Goal: Complete application form: Complete application form

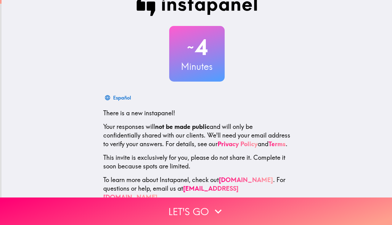
scroll to position [32, 0]
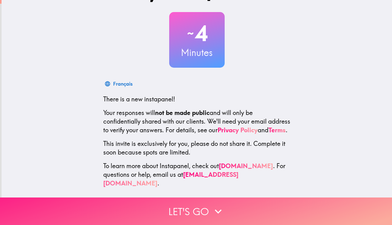
click at [204, 209] on button "Let's go" at bounding box center [196, 210] width 392 height 27
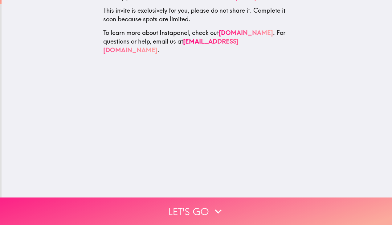
scroll to position [0, 0]
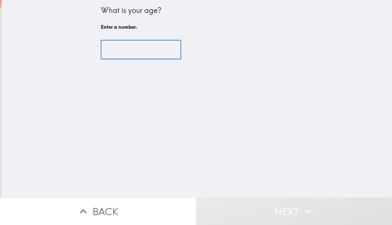
click at [151, 56] on input "number" at bounding box center [141, 49] width 81 height 19
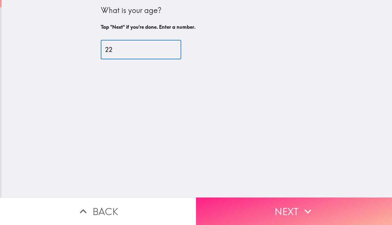
type input "22"
click at [269, 205] on button "Next" at bounding box center [294, 210] width 196 height 27
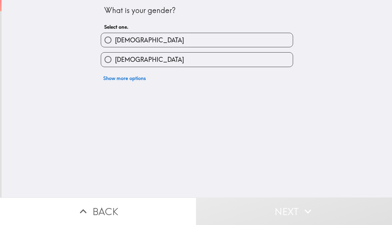
click at [249, 73] on div "Show more options" at bounding box center [194, 75] width 197 height 17
click at [260, 66] on label "[DEMOGRAPHIC_DATA]" at bounding box center [197, 59] width 192 height 14
click at [115, 66] on input "[DEMOGRAPHIC_DATA]" at bounding box center [108, 59] width 14 height 14
radio input "true"
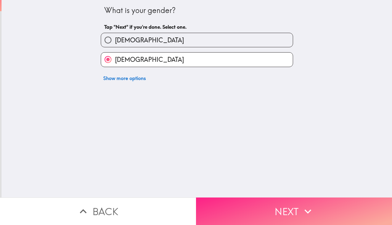
click at [282, 204] on button "Next" at bounding box center [294, 210] width 196 height 27
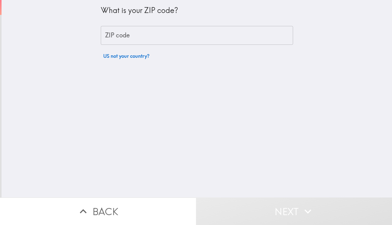
click at [239, 34] on input "ZIP code" at bounding box center [197, 35] width 193 height 19
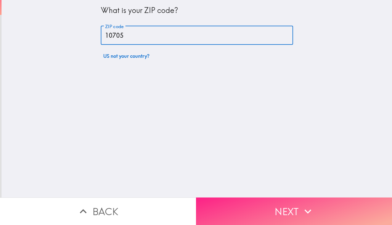
type input "10705"
click at [309, 204] on icon "button" at bounding box center [308, 211] width 14 height 14
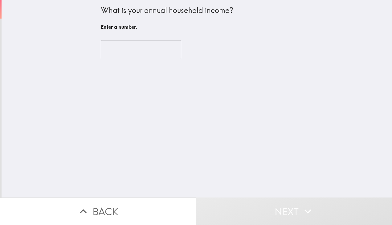
click at [170, 49] on input "number" at bounding box center [141, 49] width 81 height 19
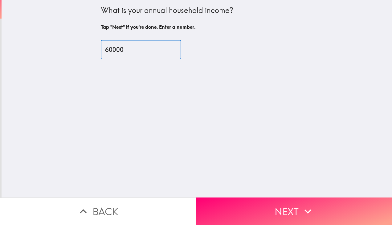
type input "60000"
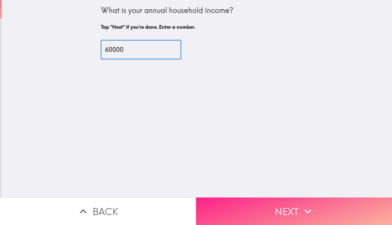
click at [311, 207] on icon "button" at bounding box center [308, 211] width 14 height 14
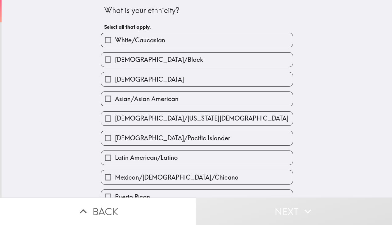
click at [252, 38] on label "White/Caucasian" at bounding box center [197, 40] width 192 height 14
click at [115, 38] on input "White/Caucasian" at bounding box center [108, 40] width 14 height 14
checkbox input "true"
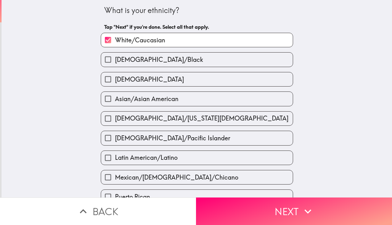
click at [230, 86] on label "[DEMOGRAPHIC_DATA]" at bounding box center [197, 79] width 192 height 14
click at [115, 86] on input "[DEMOGRAPHIC_DATA]" at bounding box center [108, 79] width 14 height 14
checkbox input "true"
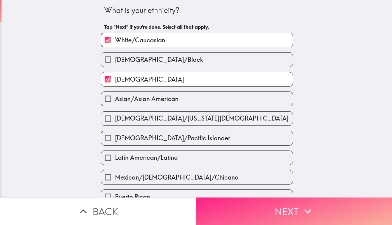
click at [274, 214] on button "Next" at bounding box center [294, 210] width 196 height 27
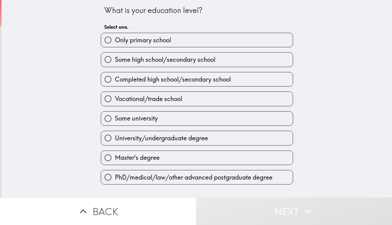
click at [224, 75] on label "Completed high school/secondary school" at bounding box center [197, 79] width 192 height 14
click at [115, 75] on input "Completed high school/secondary school" at bounding box center [108, 79] width 14 height 14
radio input "true"
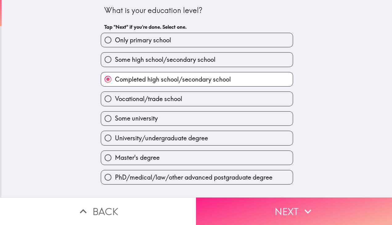
click at [293, 212] on button "Next" at bounding box center [294, 210] width 196 height 27
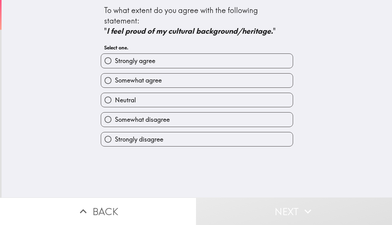
click at [252, 59] on label "Strongly agree" at bounding box center [197, 61] width 192 height 14
click at [115, 59] on input "Strongly agree" at bounding box center [108, 61] width 14 height 14
radio input "true"
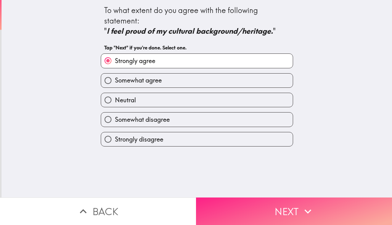
click at [274, 210] on button "Next" at bounding box center [294, 210] width 196 height 27
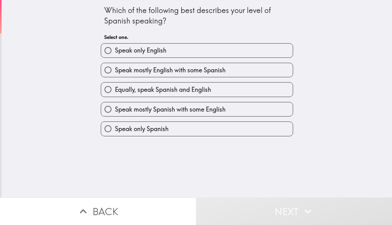
click at [243, 84] on label "Equally, speak Spanish and English" at bounding box center [197, 89] width 192 height 14
click at [115, 84] on input "Equally, speak Spanish and English" at bounding box center [108, 89] width 14 height 14
radio input "true"
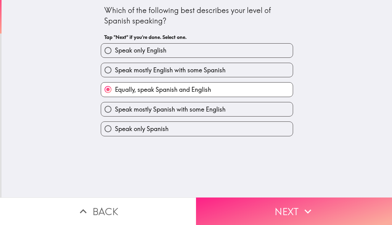
click at [295, 206] on button "Next" at bounding box center [294, 210] width 196 height 27
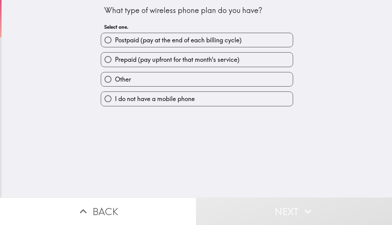
click at [261, 39] on label "Postpaid (pay at the end of each billing cycle)" at bounding box center [197, 40] width 192 height 14
click at [115, 39] on input "Postpaid (pay at the end of each billing cycle)" at bounding box center [108, 40] width 14 height 14
radio input "true"
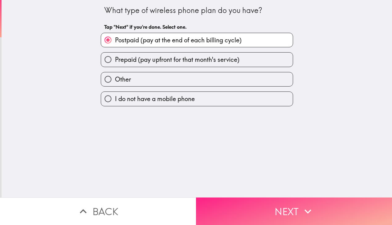
click at [304, 210] on icon "button" at bounding box center [308, 211] width 14 height 14
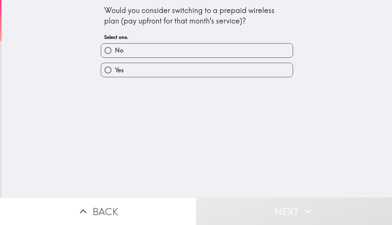
click at [235, 53] on label "No" at bounding box center [197, 51] width 192 height 14
click at [115, 53] on input "No" at bounding box center [108, 51] width 14 height 14
radio input "true"
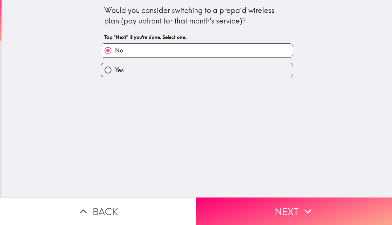
click at [283, 73] on label "Yes" at bounding box center [197, 70] width 192 height 14
click at [115, 73] on input "Yes" at bounding box center [108, 70] width 14 height 14
radio input "true"
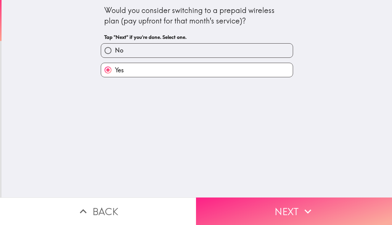
click at [322, 200] on button "Next" at bounding box center [294, 210] width 196 height 27
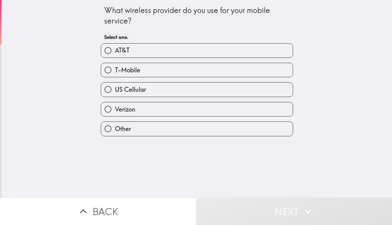
click at [200, 77] on label "T-Mobile" at bounding box center [197, 70] width 192 height 14
click at [115, 77] on input "T-Mobile" at bounding box center [108, 70] width 14 height 14
radio input "true"
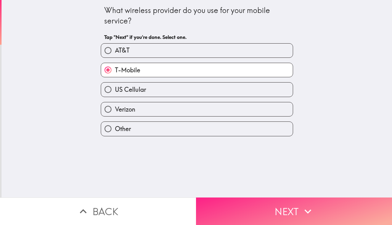
click at [297, 204] on button "Next" at bounding box center [294, 210] width 196 height 27
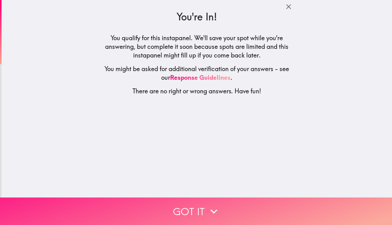
click at [201, 207] on button "Got it" at bounding box center [196, 210] width 392 height 27
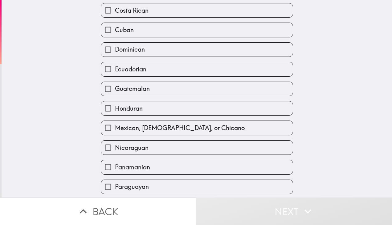
scroll to position [142, 0]
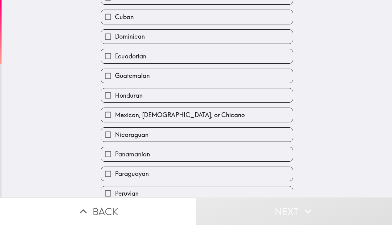
click at [192, 110] on span "Mexican, [DEMOGRAPHIC_DATA], or Chicano" at bounding box center [180, 114] width 130 height 9
click at [115, 108] on input "Mexican, [DEMOGRAPHIC_DATA], or Chicano" at bounding box center [108, 115] width 14 height 14
checkbox input "true"
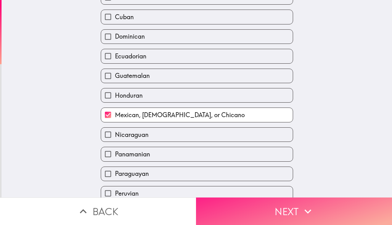
click at [303, 214] on button "Next" at bounding box center [294, 210] width 196 height 27
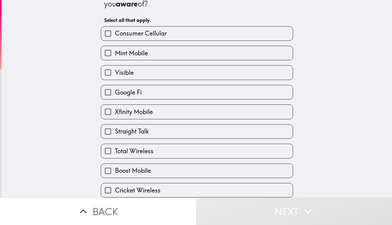
scroll to position [22, 0]
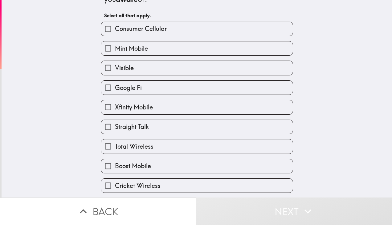
click at [225, 49] on label "Mint Mobile" at bounding box center [197, 48] width 192 height 14
click at [115, 49] on input "Mint Mobile" at bounding box center [108, 48] width 14 height 14
checkbox input "true"
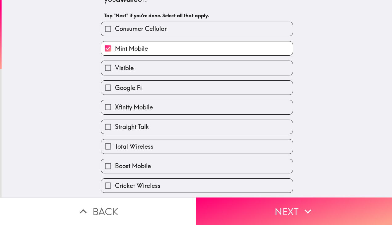
click at [225, 65] on label "Visible" at bounding box center [197, 68] width 192 height 14
click at [115, 65] on input "Visible" at bounding box center [108, 68] width 14 height 14
checkbox input "true"
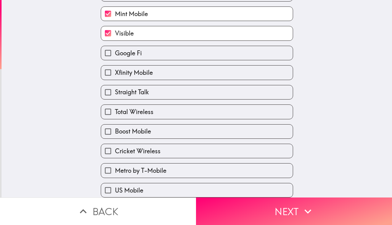
scroll to position [58, 0]
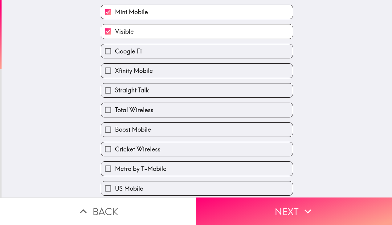
click at [242, 73] on label "Xfinity Mobile" at bounding box center [197, 71] width 192 height 14
click at [115, 73] on input "Xfinity Mobile" at bounding box center [108, 71] width 14 height 14
checkbox input "true"
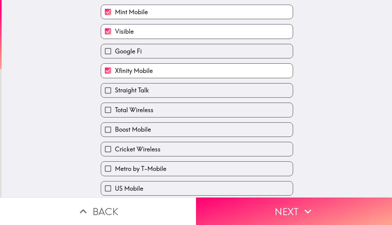
click at [238, 88] on label "Straight Talk" at bounding box center [197, 90] width 192 height 14
click at [115, 88] on input "Straight Talk" at bounding box center [108, 90] width 14 height 14
checkbox input "true"
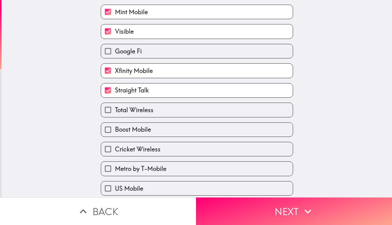
scroll to position [83, 0]
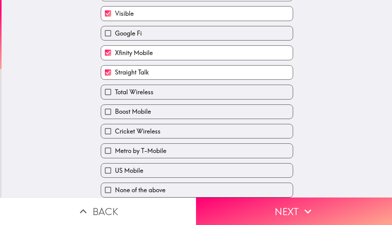
click at [242, 85] on label "Total Wireless" at bounding box center [197, 92] width 192 height 14
click at [115, 85] on input "Total Wireless" at bounding box center [108, 92] width 14 height 14
checkbox input "true"
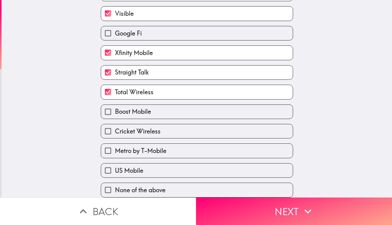
click at [225, 107] on label "Boost Mobile" at bounding box center [197, 112] width 192 height 14
click at [115, 107] on input "Boost Mobile" at bounding box center [108, 112] width 14 height 14
checkbox input "true"
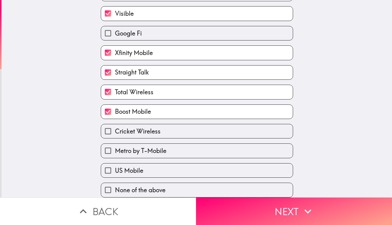
click at [233, 130] on label "Cricket Wireless" at bounding box center [197, 131] width 192 height 14
click at [115, 130] on input "Cricket Wireless" at bounding box center [108, 131] width 14 height 14
checkbox input "true"
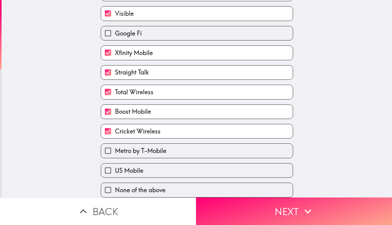
click at [233, 152] on label "Metro by T-Mobile" at bounding box center [197, 150] width 192 height 14
click at [115, 152] on input "Metro by T-Mobile" at bounding box center [108, 150] width 14 height 14
checkbox input "true"
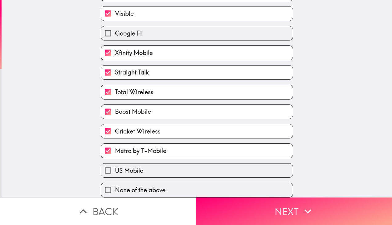
click at [225, 169] on label "US Mobile" at bounding box center [197, 170] width 192 height 14
click at [115, 169] on input "US Mobile" at bounding box center [108, 170] width 14 height 14
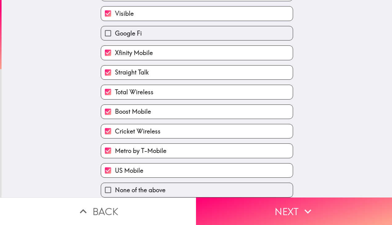
click at [273, 172] on label "US Mobile" at bounding box center [197, 170] width 192 height 14
click at [115, 172] on input "US Mobile" at bounding box center [108, 170] width 14 height 14
checkbox input "false"
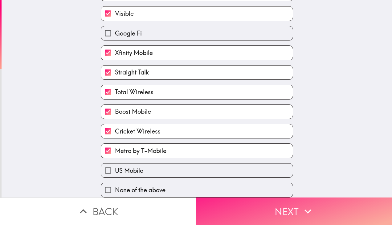
click at [286, 205] on button "Next" at bounding box center [294, 210] width 196 height 27
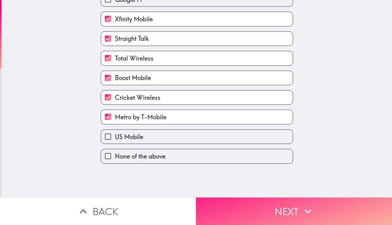
scroll to position [0, 0]
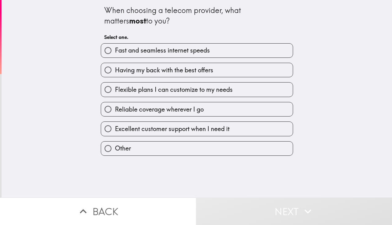
click at [211, 107] on label "Reliable coverage wherever I go" at bounding box center [197, 109] width 192 height 14
click at [115, 107] on input "Reliable coverage wherever I go" at bounding box center [108, 109] width 14 height 14
radio input "true"
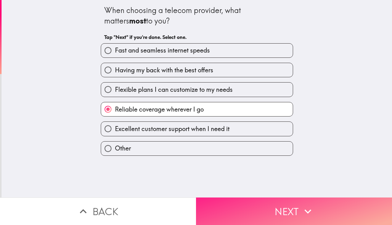
click at [284, 201] on button "Next" at bounding box center [294, 210] width 196 height 27
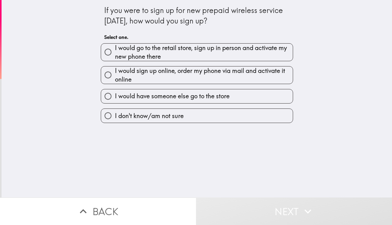
click at [231, 53] on span "I would go to the retail store, sign up in person and activate my new phone the…" at bounding box center [204, 52] width 178 height 17
click at [115, 53] on input "I would go to the retail store, sign up in person and activate my new phone the…" at bounding box center [108, 52] width 14 height 14
radio input "true"
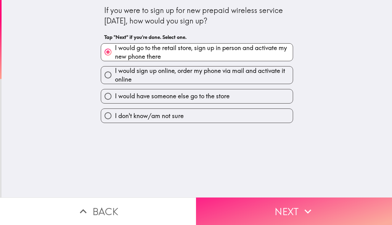
click at [286, 212] on button "Next" at bounding box center [294, 210] width 196 height 27
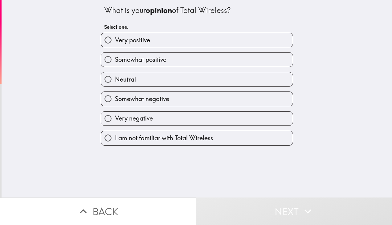
click at [222, 64] on label "Somewhat positive" at bounding box center [197, 59] width 192 height 14
click at [115, 64] on input "Somewhat positive" at bounding box center [108, 59] width 14 height 14
radio input "true"
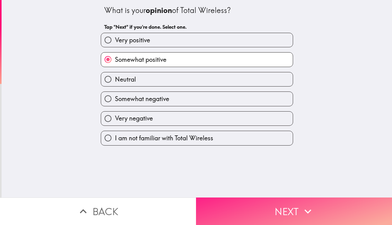
click at [291, 210] on button "Next" at bounding box center [294, 210] width 196 height 27
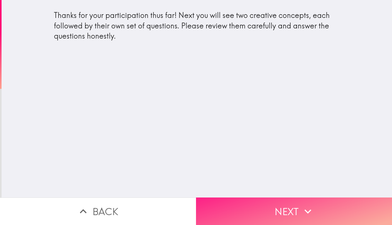
click at [305, 209] on icon "button" at bounding box center [308, 211] width 7 height 4
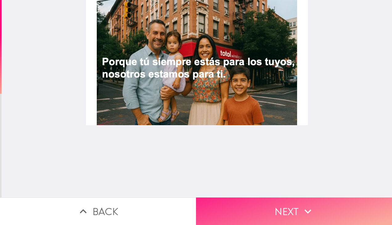
click at [292, 205] on button "Next" at bounding box center [294, 210] width 196 height 27
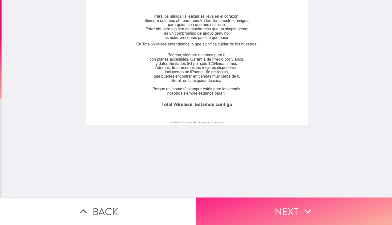
click at [269, 200] on button "Next" at bounding box center [294, 210] width 196 height 27
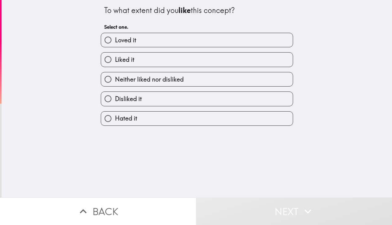
click at [214, 57] on label "Liked it" at bounding box center [197, 59] width 192 height 14
click at [115, 57] on input "Liked it" at bounding box center [108, 59] width 14 height 14
radio input "true"
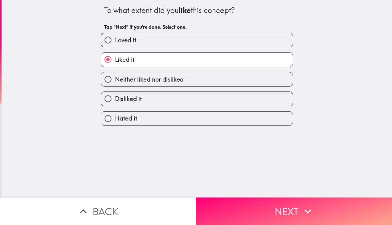
click at [262, 40] on label "Loved it" at bounding box center [197, 40] width 192 height 14
click at [115, 40] on input "Loved it" at bounding box center [108, 40] width 14 height 14
radio input "true"
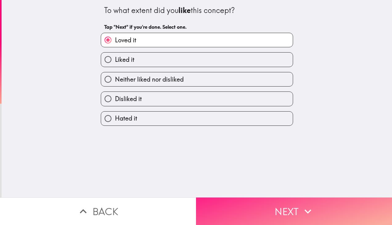
click at [305, 205] on icon "button" at bounding box center [308, 211] width 14 height 14
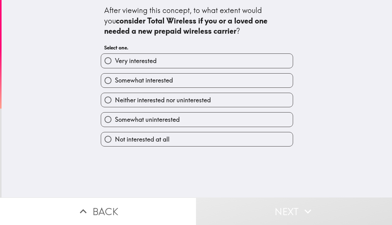
click at [250, 62] on label "Very interested" at bounding box center [197, 61] width 192 height 14
click at [115, 62] on input "Very interested" at bounding box center [108, 61] width 14 height 14
radio input "true"
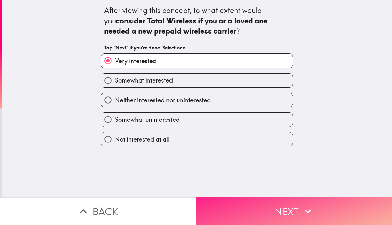
click at [309, 216] on button "Next" at bounding box center [294, 210] width 196 height 27
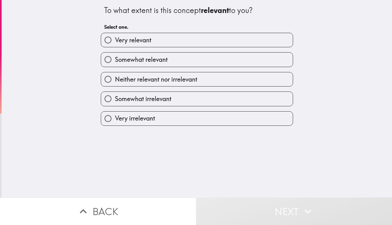
click at [254, 38] on label "Very relevant" at bounding box center [197, 40] width 192 height 14
click at [115, 38] on input "Very relevant" at bounding box center [108, 40] width 14 height 14
radio input "true"
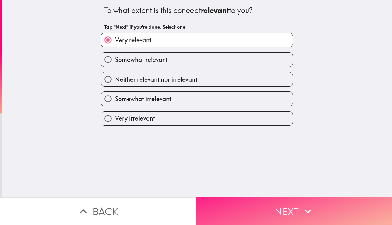
click at [293, 215] on button "Next" at bounding box center [294, 210] width 196 height 27
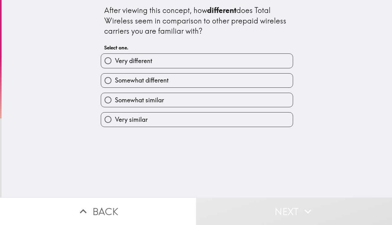
click at [239, 65] on label "Very different" at bounding box center [197, 61] width 192 height 14
click at [115, 65] on input "Very different" at bounding box center [108, 61] width 14 height 14
radio input "true"
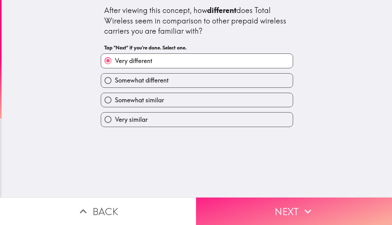
click at [283, 203] on button "Next" at bounding box center [294, 210] width 196 height 27
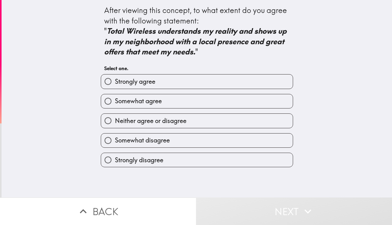
click at [236, 101] on label "Somewhat agree" at bounding box center [197, 101] width 192 height 14
click at [115, 101] on input "Somewhat agree" at bounding box center [108, 101] width 14 height 14
radio input "true"
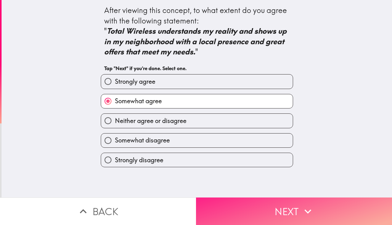
click at [278, 204] on button "Next" at bounding box center [294, 210] width 196 height 27
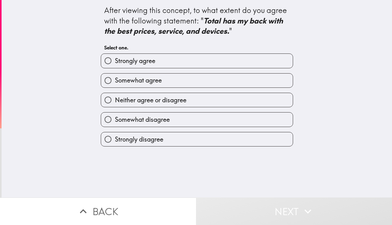
click at [239, 62] on label "Strongly agree" at bounding box center [197, 61] width 192 height 14
click at [115, 62] on input "Strongly agree" at bounding box center [108, 61] width 14 height 14
radio input "true"
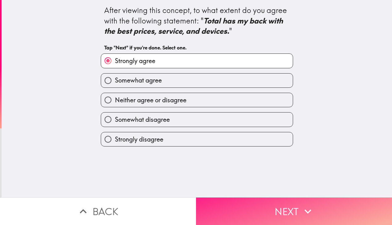
click at [282, 206] on button "Next" at bounding box center [294, 210] width 196 height 27
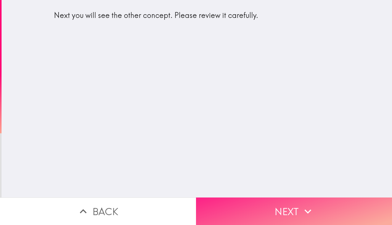
click at [270, 209] on button "Next" at bounding box center [294, 210] width 196 height 27
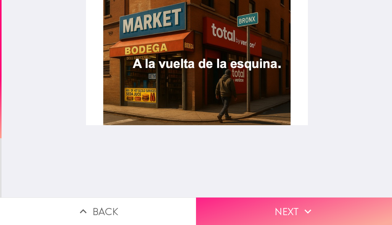
click at [276, 199] on button "Next" at bounding box center [294, 210] width 196 height 27
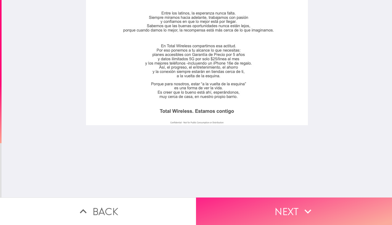
click at [288, 207] on button "Next" at bounding box center [294, 210] width 196 height 27
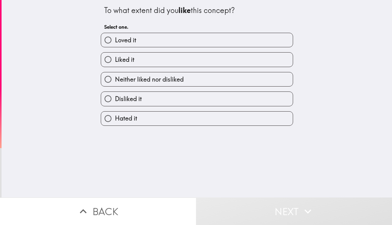
click at [277, 36] on label "Loved it" at bounding box center [197, 40] width 192 height 14
click at [115, 36] on input "Loved it" at bounding box center [108, 40] width 14 height 14
radio input "true"
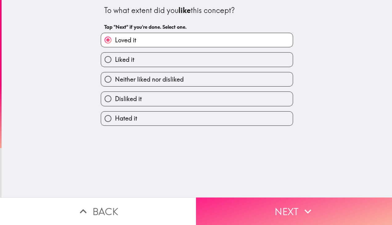
click at [304, 205] on icon "button" at bounding box center [308, 211] width 14 height 14
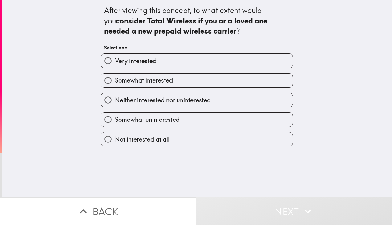
click at [250, 60] on label "Very interested" at bounding box center [197, 61] width 192 height 14
click at [115, 60] on input "Very interested" at bounding box center [108, 61] width 14 height 14
radio input "true"
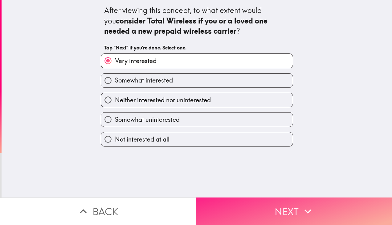
click at [276, 216] on button "Next" at bounding box center [294, 210] width 196 height 27
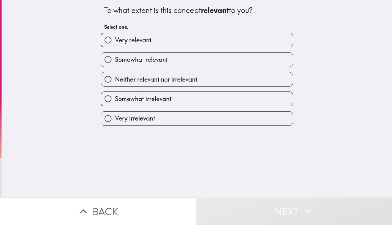
click at [240, 63] on label "Somewhat relevant" at bounding box center [197, 59] width 192 height 14
click at [115, 63] on input "Somewhat relevant" at bounding box center [108, 59] width 14 height 14
radio input "true"
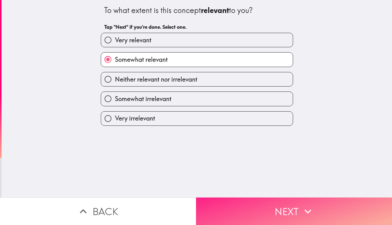
click at [278, 203] on button "Next" at bounding box center [294, 210] width 196 height 27
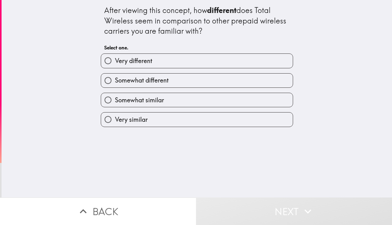
click at [233, 51] on div "Very different" at bounding box center [194, 57] width 197 height 19
click at [263, 74] on label "Somewhat different" at bounding box center [197, 80] width 192 height 14
click at [115, 74] on input "Somewhat different" at bounding box center [108, 80] width 14 height 14
radio input "true"
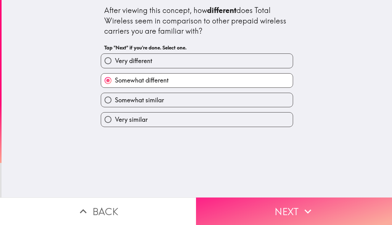
click at [273, 201] on button "Next" at bounding box center [294, 210] width 196 height 27
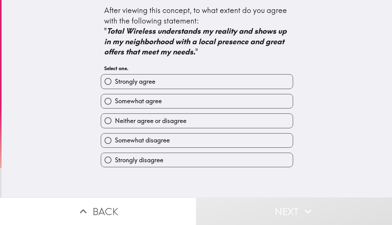
click at [241, 75] on label "Strongly agree" at bounding box center [197, 81] width 192 height 14
click at [115, 75] on input "Strongly agree" at bounding box center [108, 81] width 14 height 14
radio input "true"
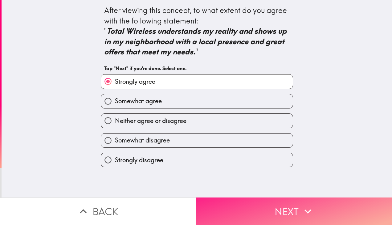
click at [252, 205] on button "Next" at bounding box center [294, 210] width 196 height 27
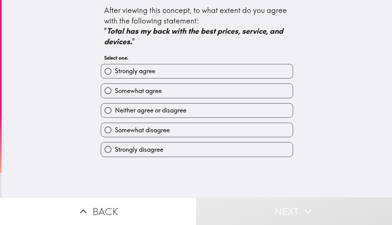
click at [247, 64] on label "Strongly agree" at bounding box center [197, 71] width 192 height 14
click at [115, 64] on input "Strongly agree" at bounding box center [108, 71] width 14 height 14
radio input "true"
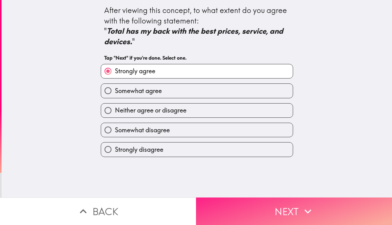
click at [248, 200] on button "Next" at bounding box center [294, 210] width 196 height 27
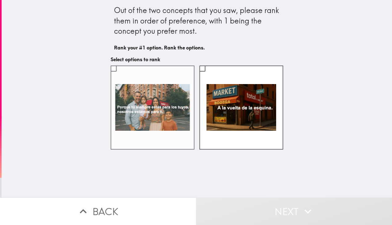
click at [154, 121] on label at bounding box center [153, 107] width 84 height 84
click at [121, 75] on input "checkbox" at bounding box center [114, 68] width 14 height 14
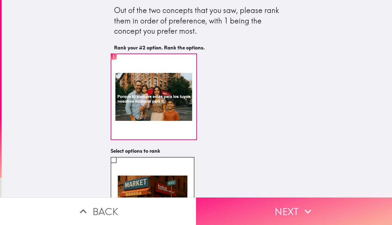
click at [277, 204] on button "Next" at bounding box center [294, 210] width 196 height 27
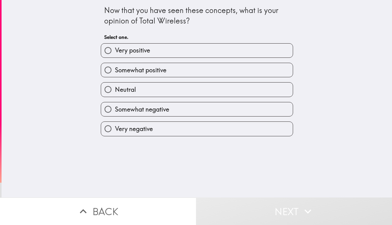
click at [233, 56] on label "Very positive" at bounding box center [197, 51] width 192 height 14
click at [115, 56] on input "Very positive" at bounding box center [108, 51] width 14 height 14
radio input "true"
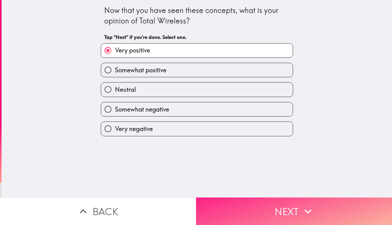
click at [275, 200] on button "Next" at bounding box center [294, 210] width 196 height 27
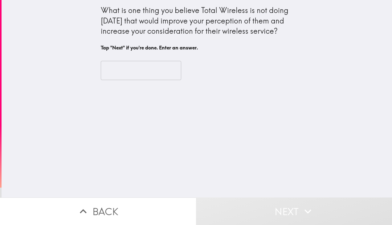
click at [162, 70] on input "text" at bounding box center [141, 70] width 81 height 19
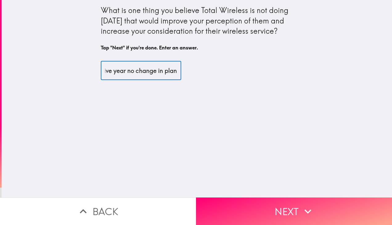
scroll to position [0, 268]
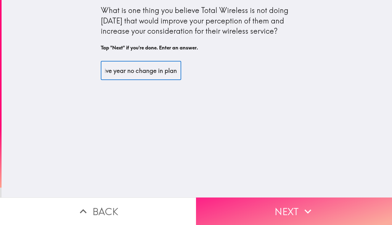
type input "i honestly think total wireless is doing everything it can to make me consider …"
click at [284, 212] on button "Next" at bounding box center [294, 210] width 196 height 27
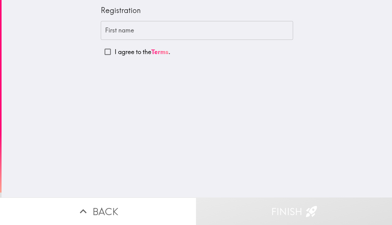
click at [218, 27] on input "First name" at bounding box center [197, 30] width 193 height 19
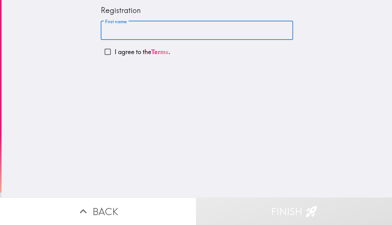
type input "AnaChristina"
click at [106, 54] on input "I agree to the Terms ." at bounding box center [108, 52] width 14 height 14
checkbox input "true"
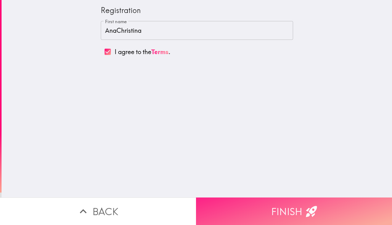
click at [292, 214] on button "Finish" at bounding box center [294, 210] width 196 height 27
